Goal: Communication & Community: Answer question/provide support

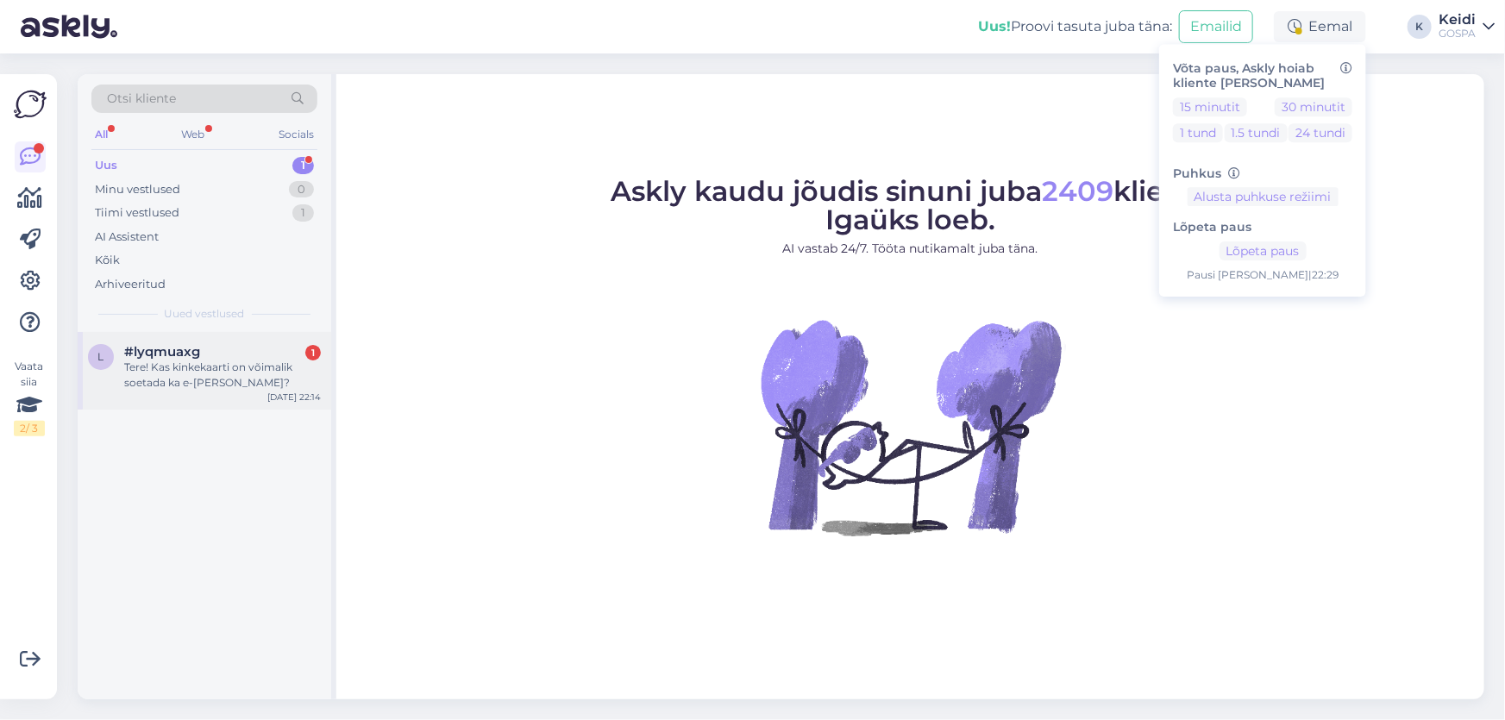
drag, startPoint x: 244, startPoint y: 365, endPoint x: 260, endPoint y: 392, distance: 31.7
click at [245, 364] on div "Tere! Kas kinkekaarti on võimalik soetada ka e-[PERSON_NAME]?" at bounding box center [222, 375] width 197 height 31
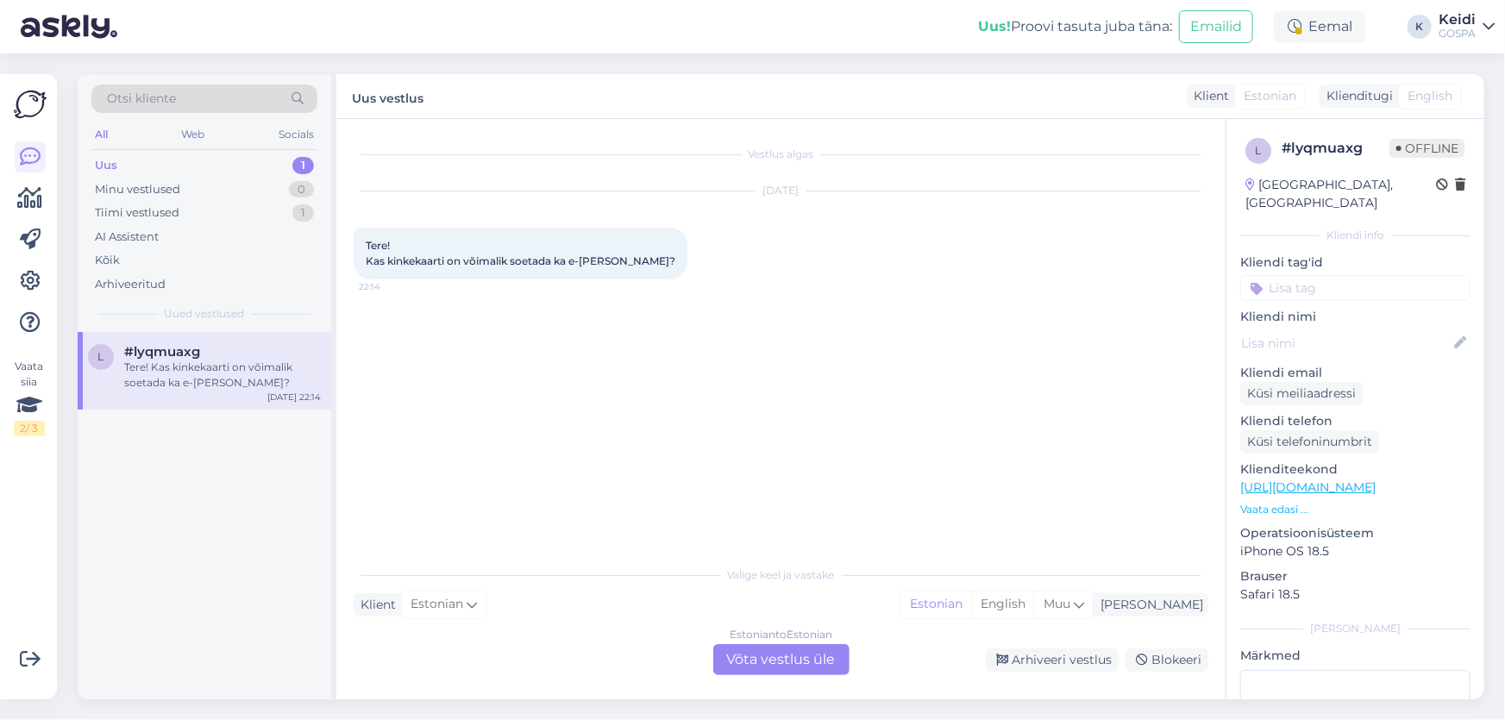
click at [787, 665] on div "Estonian to Estonian Võta vestlus üle" at bounding box center [781, 659] width 136 height 31
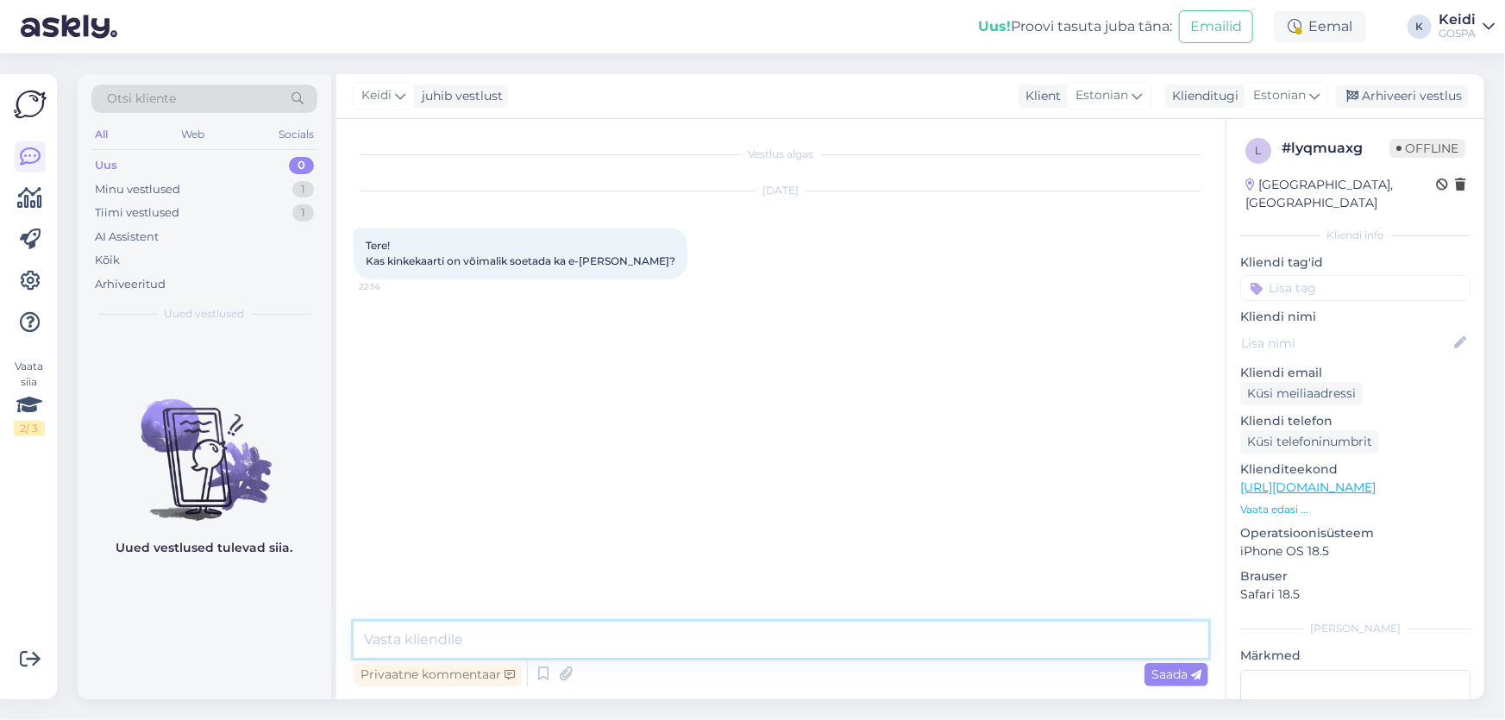
click at [584, 648] on textarea at bounding box center [781, 640] width 854 height 36
click at [1305, 19] on div "Eemal" at bounding box center [1319, 26] width 92 height 31
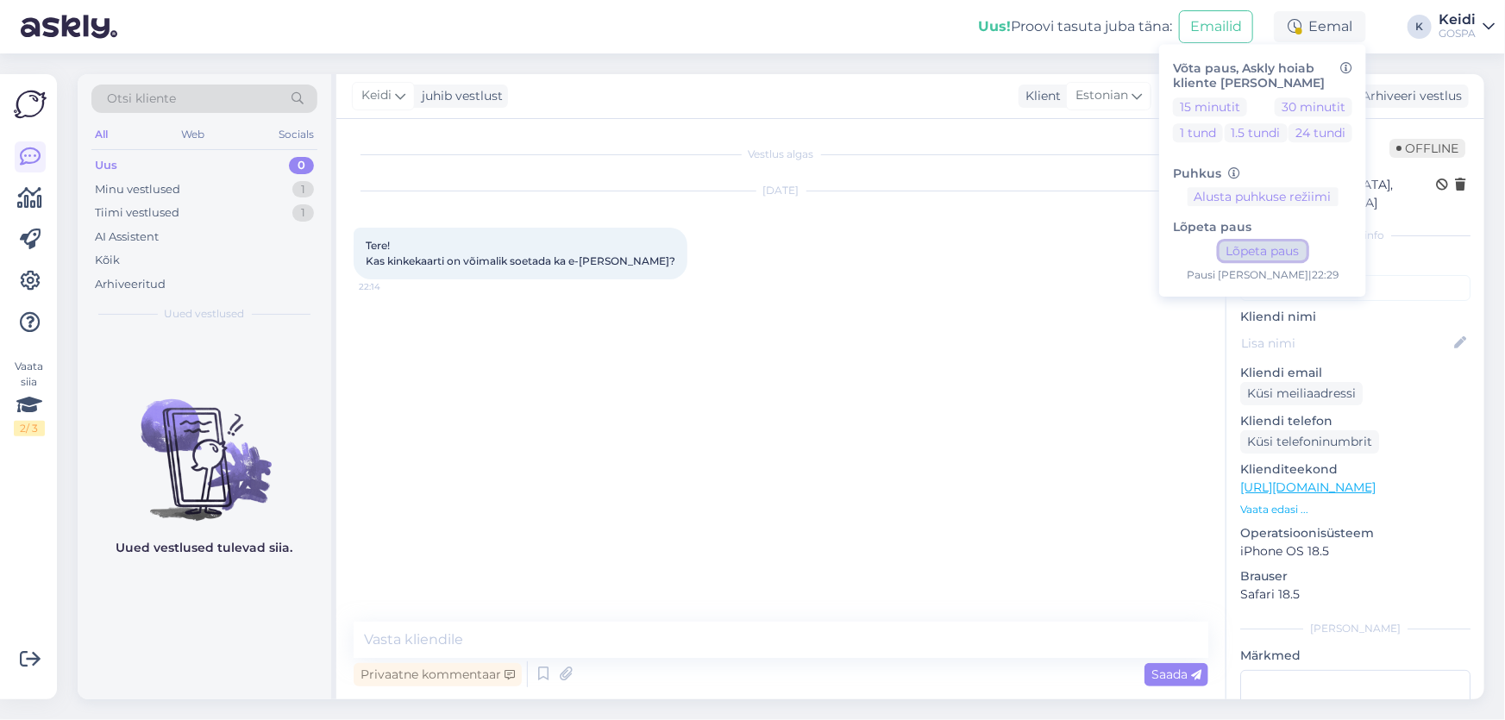
click at [1269, 247] on button "Lõpeta paus" at bounding box center [1262, 250] width 87 height 19
click at [613, 640] on textarea at bounding box center [781, 640] width 854 height 36
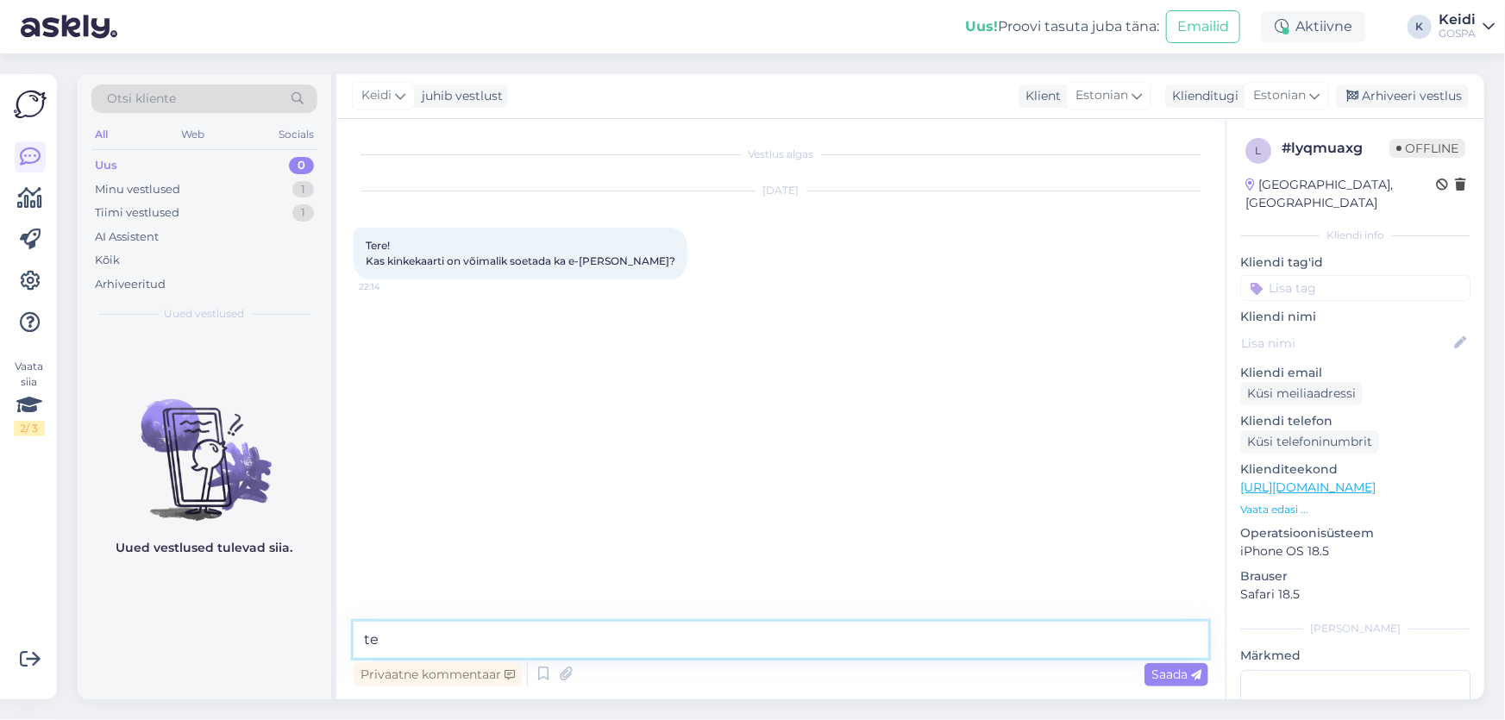
type textarea "t"
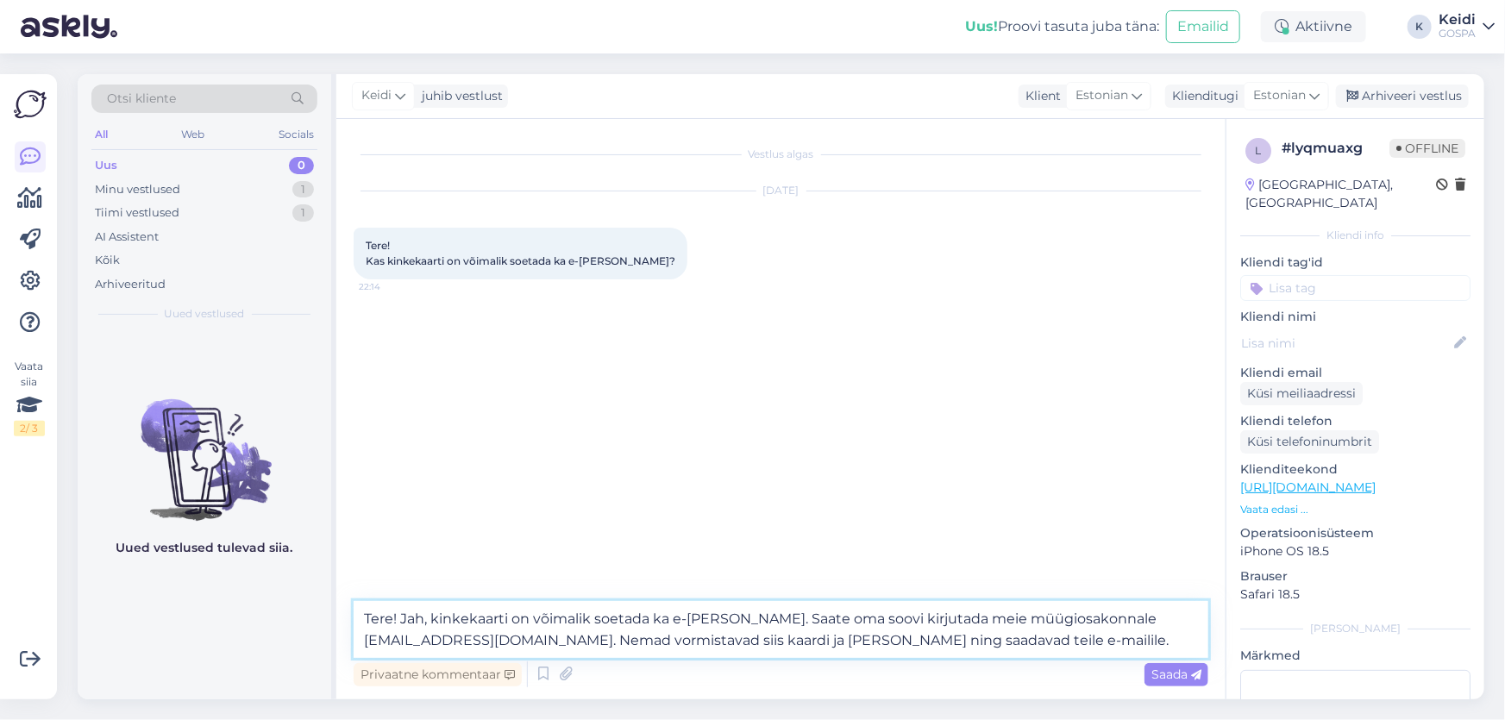
click at [748, 620] on textarea "Tere! Jah, kinkekaarti on võimalik soetada ka e-[PERSON_NAME]. Saate oma soovi …" at bounding box center [781, 629] width 854 height 57
click at [880, 641] on textarea "Tere! Jah, kinkekaarti on võimalik soetada ka e-[PERSON_NAME]. Saate oma soovi …" at bounding box center [781, 629] width 854 height 57
click at [749, 642] on textarea "Tere! Jah, kinkekaarti on võimalik soetada ka e-[PERSON_NAME]. Saate oma soovi …" at bounding box center [781, 629] width 854 height 57
type textarea "Tere! Jah, kinkekaarti on võimalik soetada ka e-[PERSON_NAME]. Saate oma soovi …"
click at [1157, 672] on span "Saada" at bounding box center [1176, 674] width 50 height 16
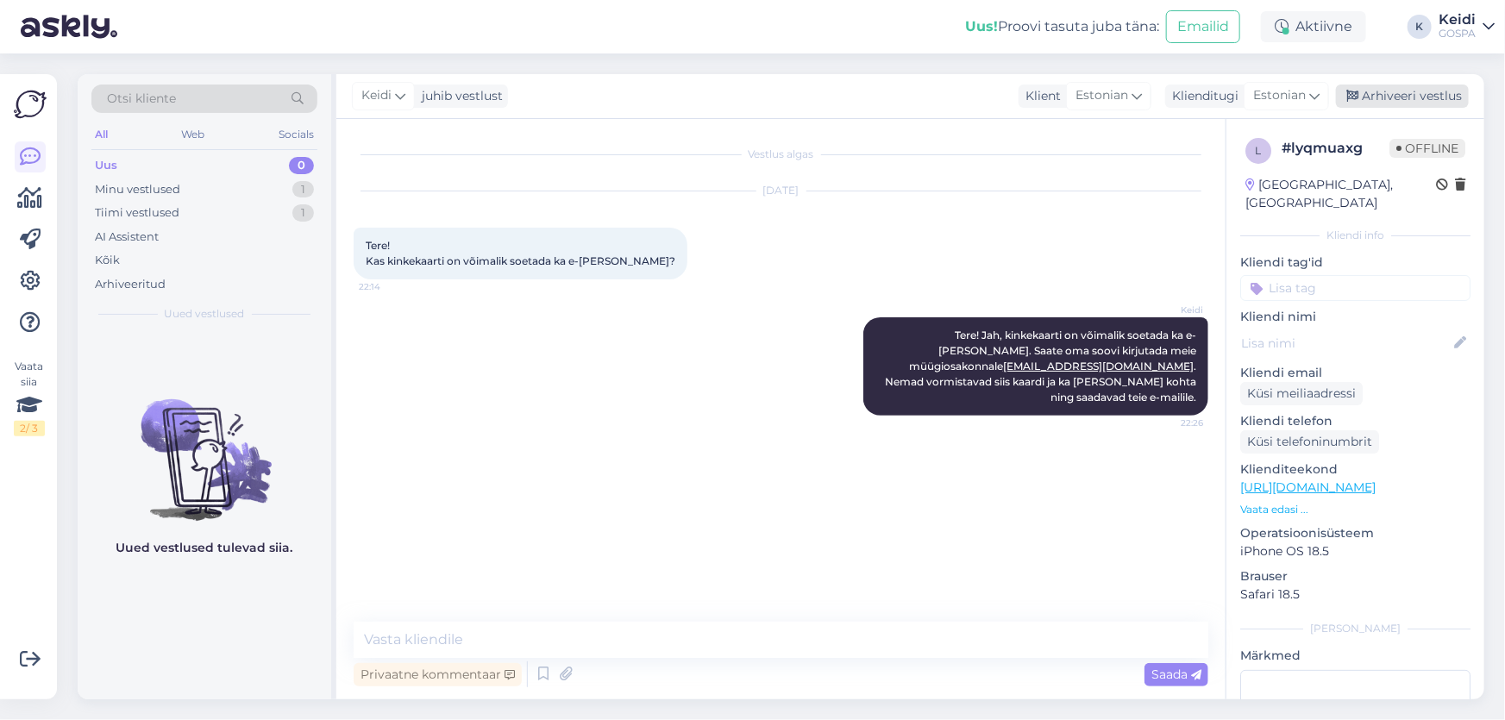
click at [1393, 94] on div "Arhiveeri vestlus" at bounding box center [1402, 95] width 133 height 23
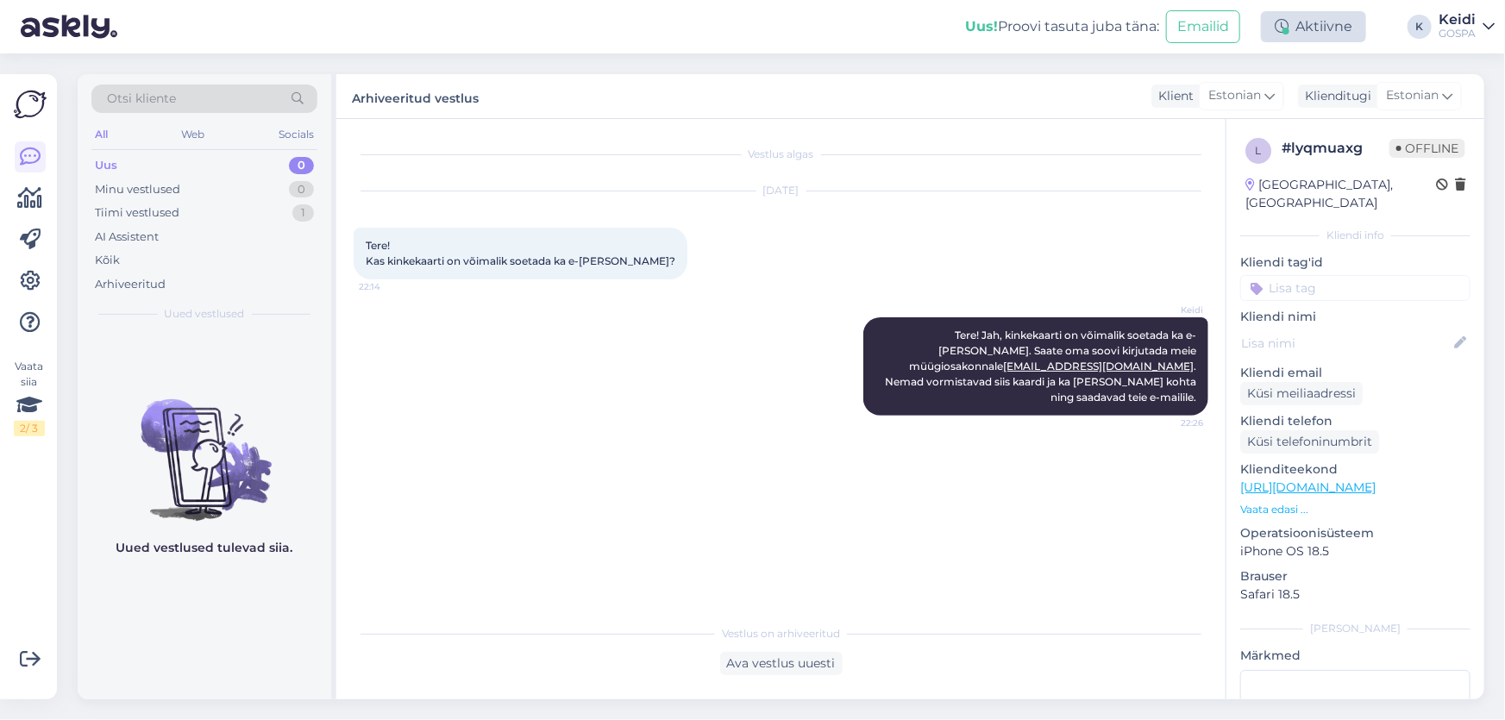
click at [1328, 18] on div "Aktiivne" at bounding box center [1313, 26] width 105 height 31
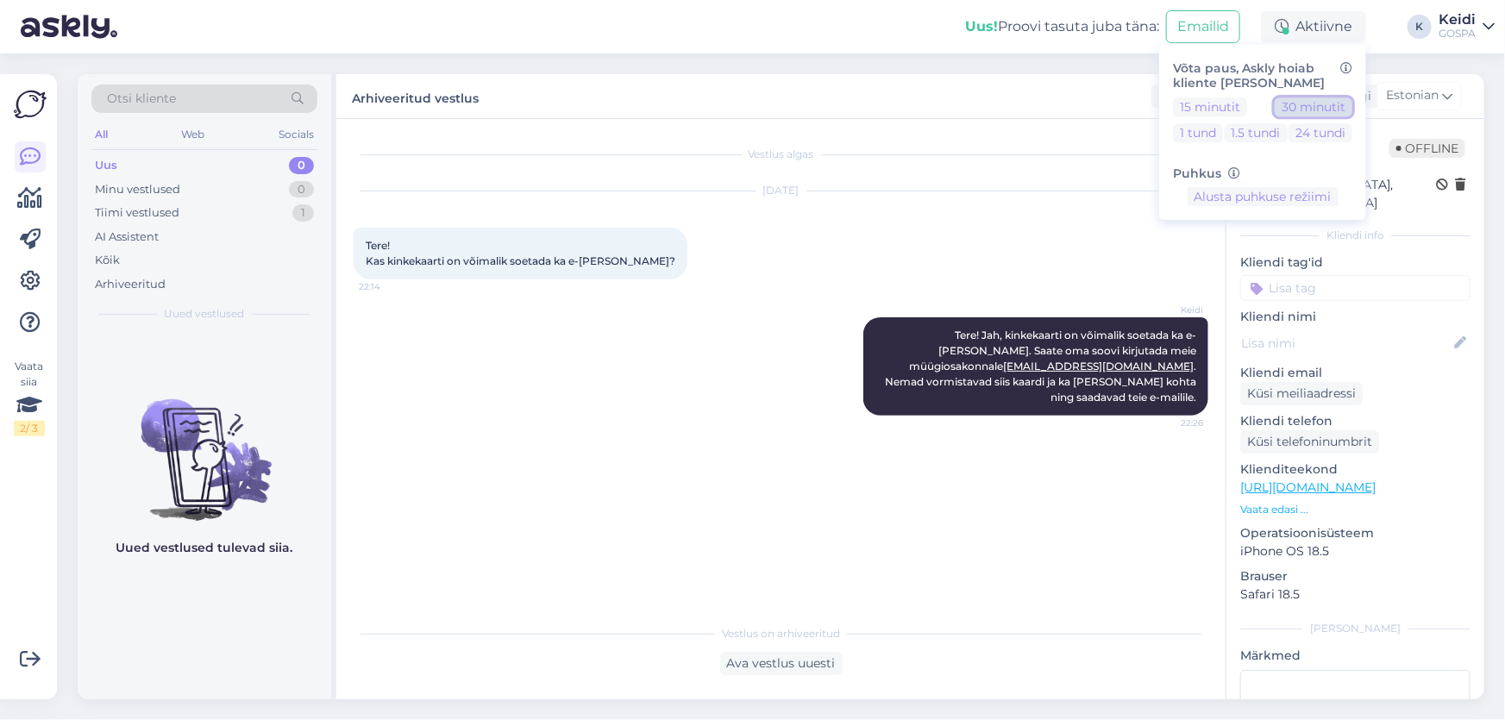
click at [1302, 104] on button "30 minutit" at bounding box center [1313, 106] width 78 height 19
click at [771, 464] on div "Vestlus algas [DATE] Tere! Kas kinkekaarti on võimalik soetada ka e-[PERSON_NAM…" at bounding box center [789, 368] width 870 height 464
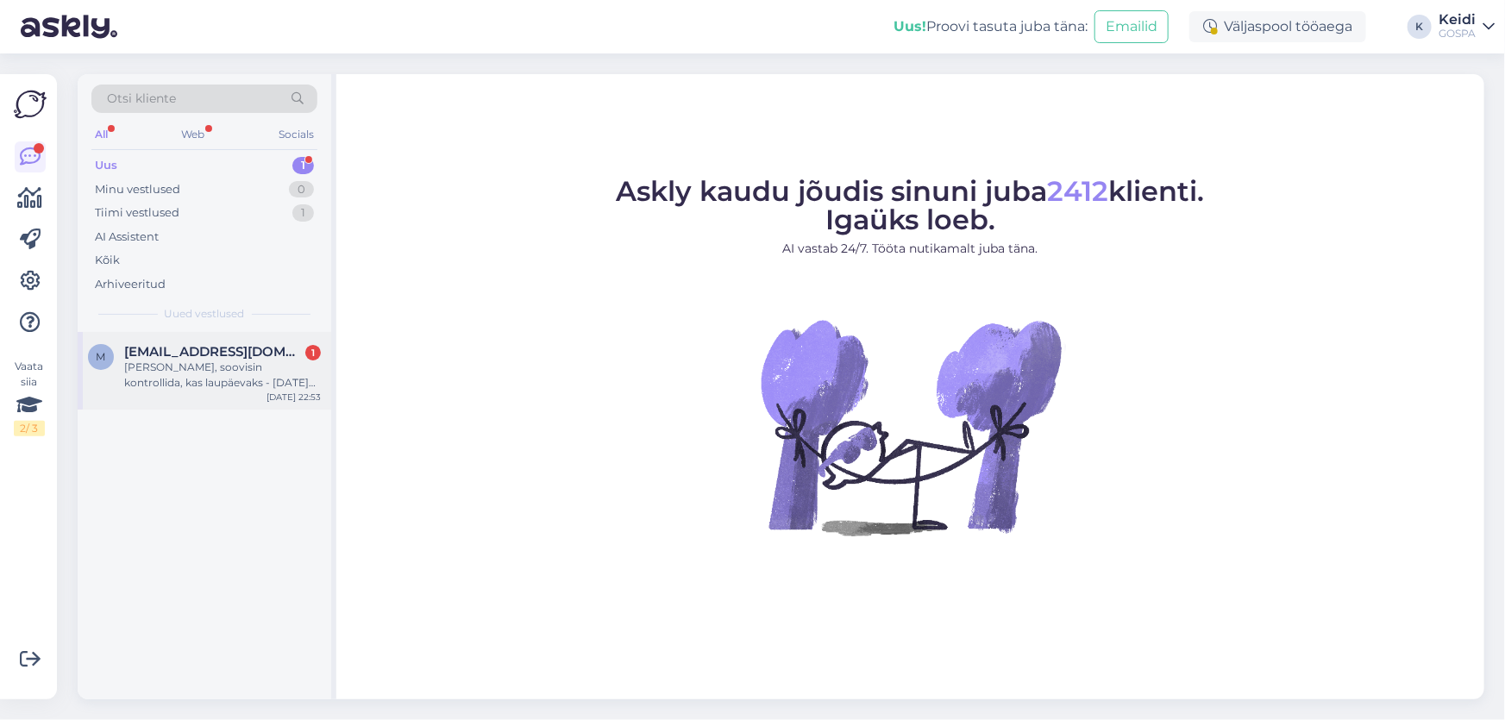
click at [231, 360] on div "[PERSON_NAME], soovisin kontrollida, kas laupäevaks - [DATE][PERSON_NAME], on b…" at bounding box center [222, 375] width 197 height 31
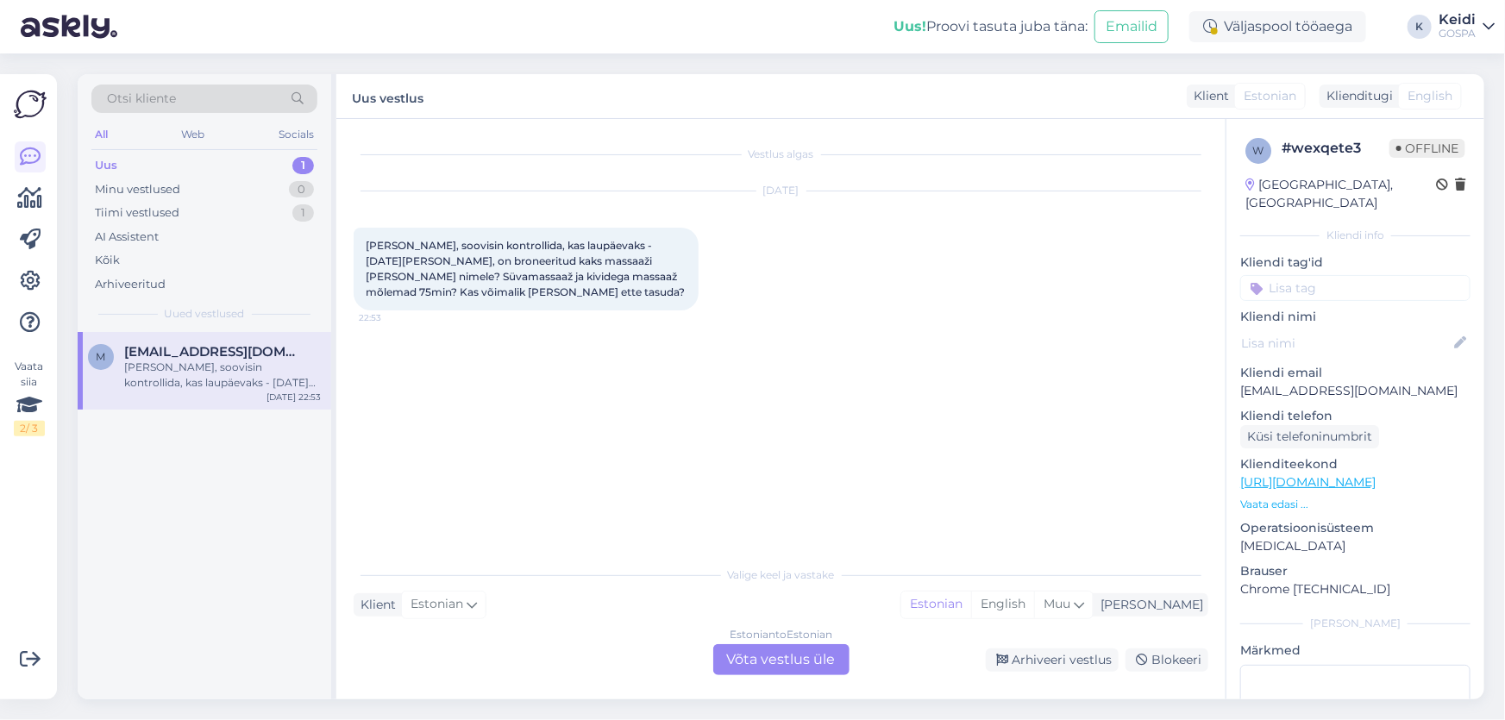
click at [763, 654] on div "Estonian to Estonian Võta vestlus üle" at bounding box center [781, 659] width 136 height 31
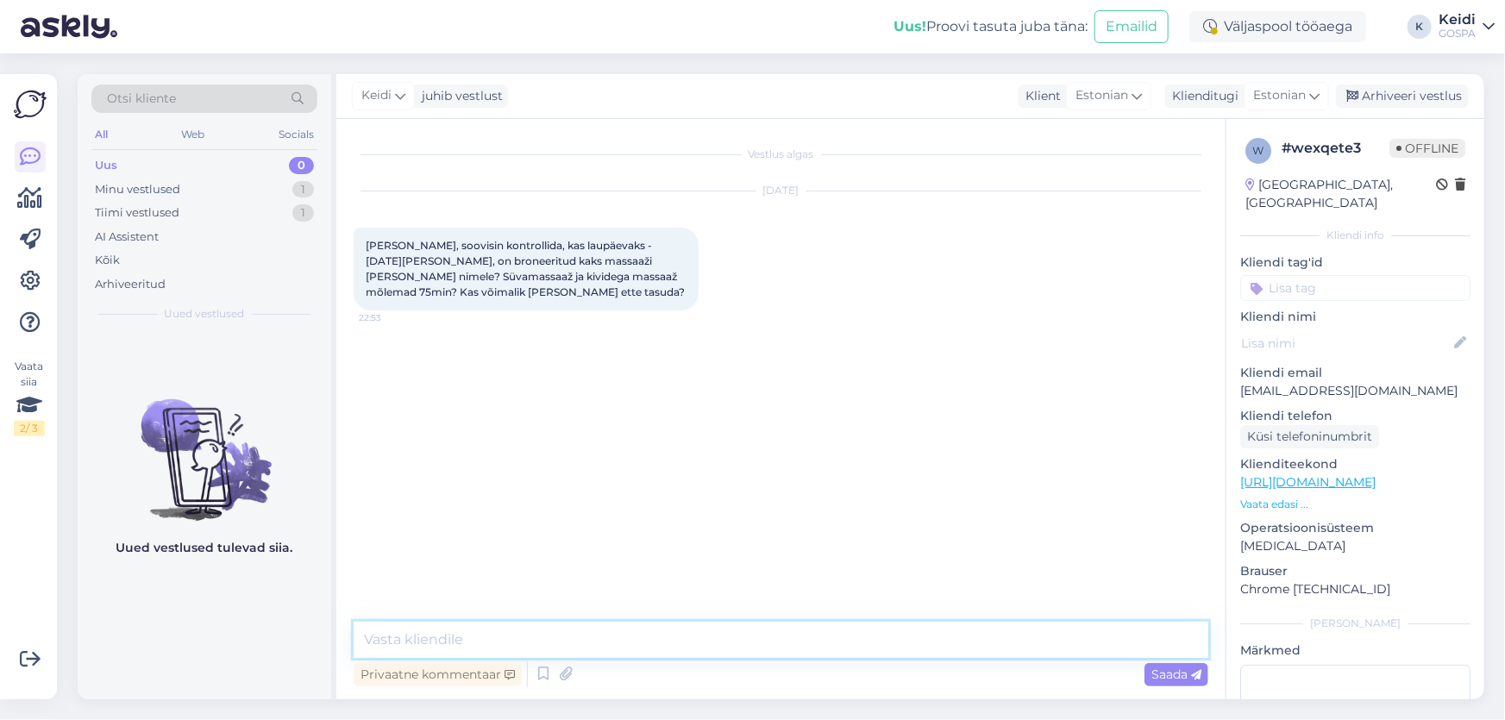
click at [543, 635] on textarea at bounding box center [781, 640] width 854 height 36
click at [508, 640] on textarea "Tere! Hetkel ei suuda broneeritud massaaže meie süsteemist leida." at bounding box center [781, 640] width 854 height 36
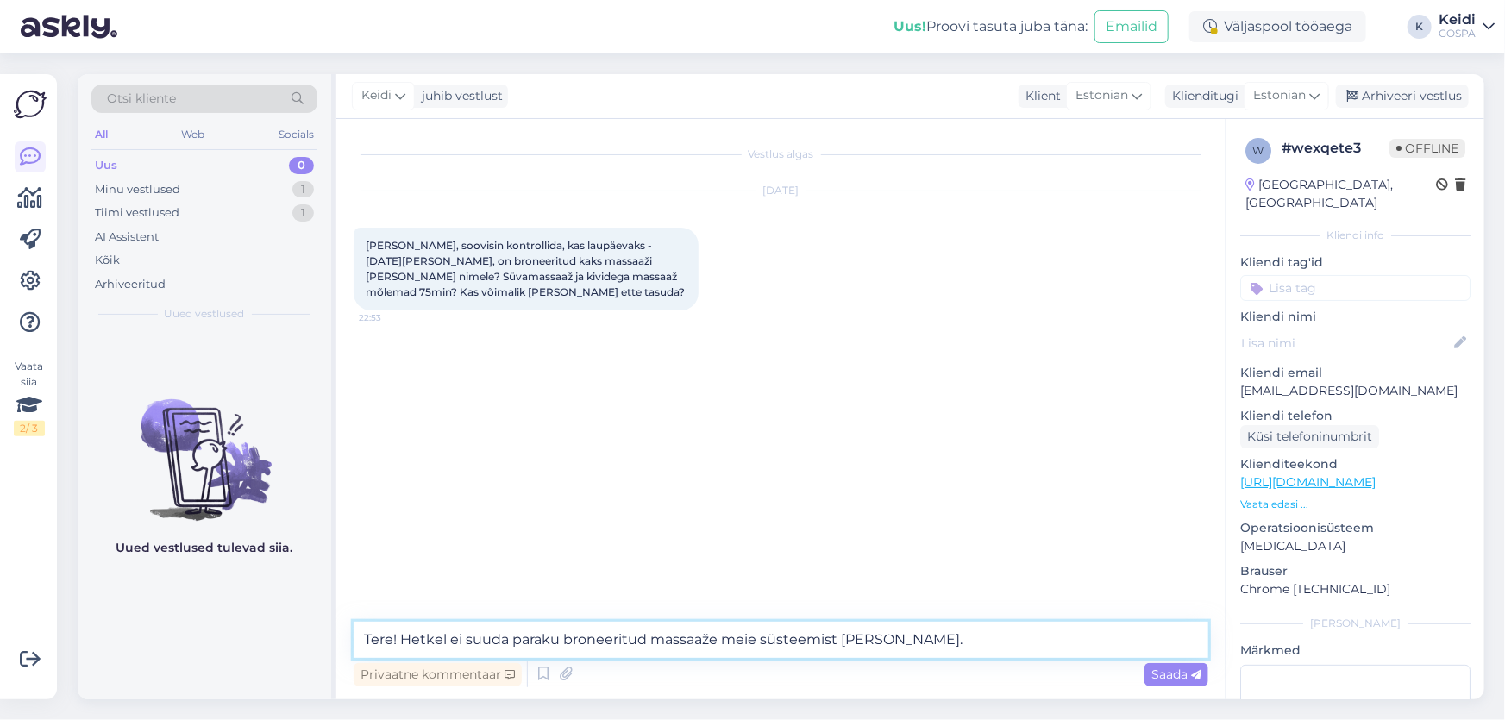
click at [924, 638] on textarea "Tere! Hetkel ei suuda paraku broneeritud massaaže meie süsteemist leida." at bounding box center [781, 640] width 854 height 36
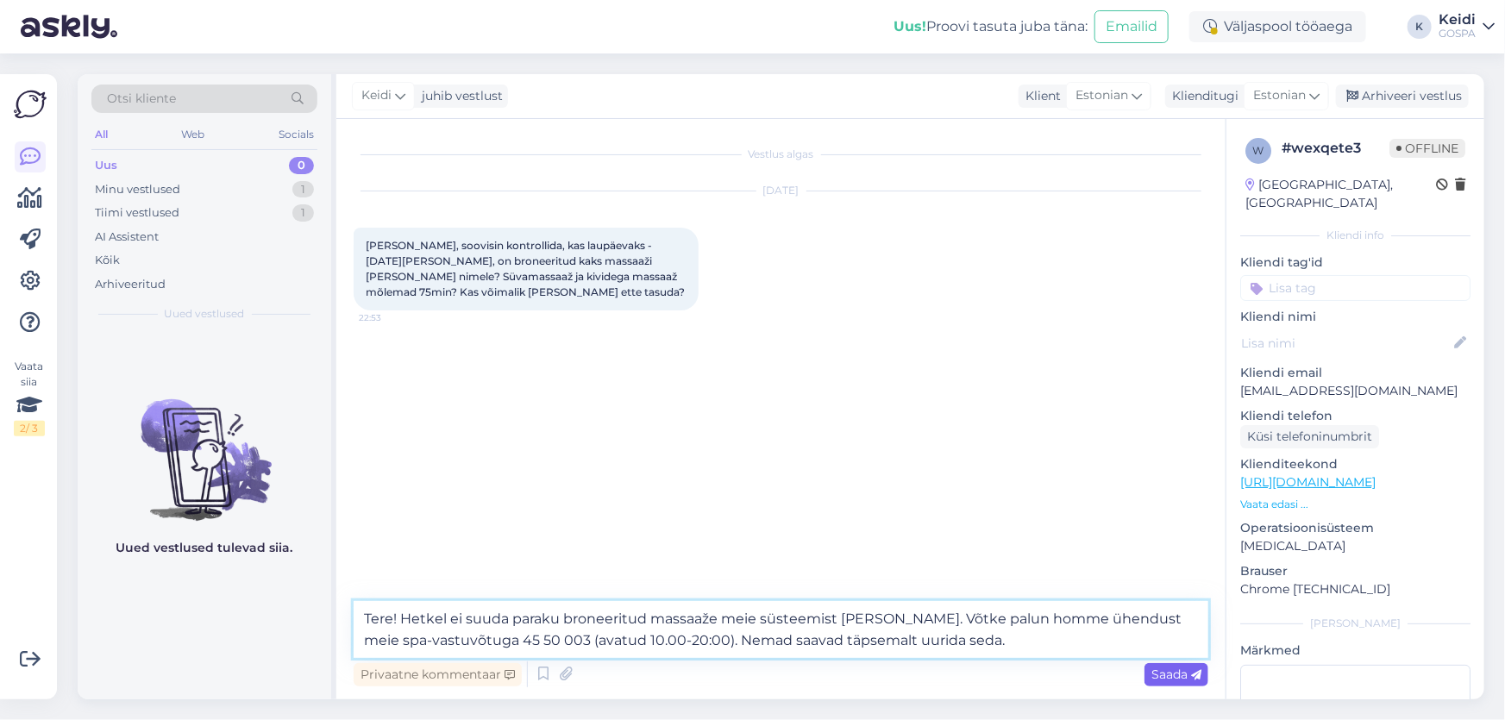
type textarea "Tere! Hetkel ei suuda paraku broneeritud massaaže meie süsteemist leida. Võtke …"
drag, startPoint x: 1158, startPoint y: 671, endPoint x: 1154, endPoint y: 679, distance: 9.3
click at [1160, 672] on span "Saada" at bounding box center [1176, 674] width 50 height 16
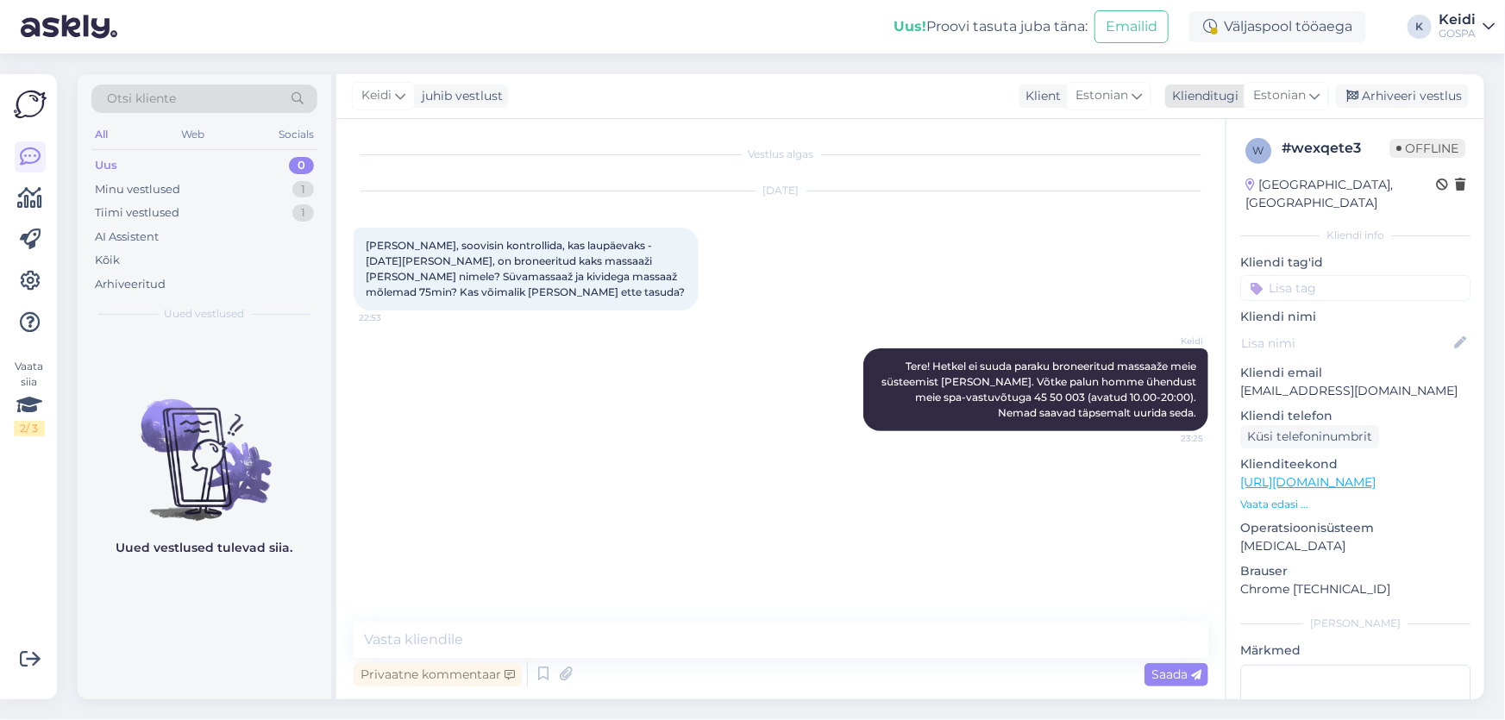
click at [1426, 97] on div "Arhiveeri vestlus" at bounding box center [1402, 95] width 133 height 23
